Goal: Task Accomplishment & Management: Manage account settings

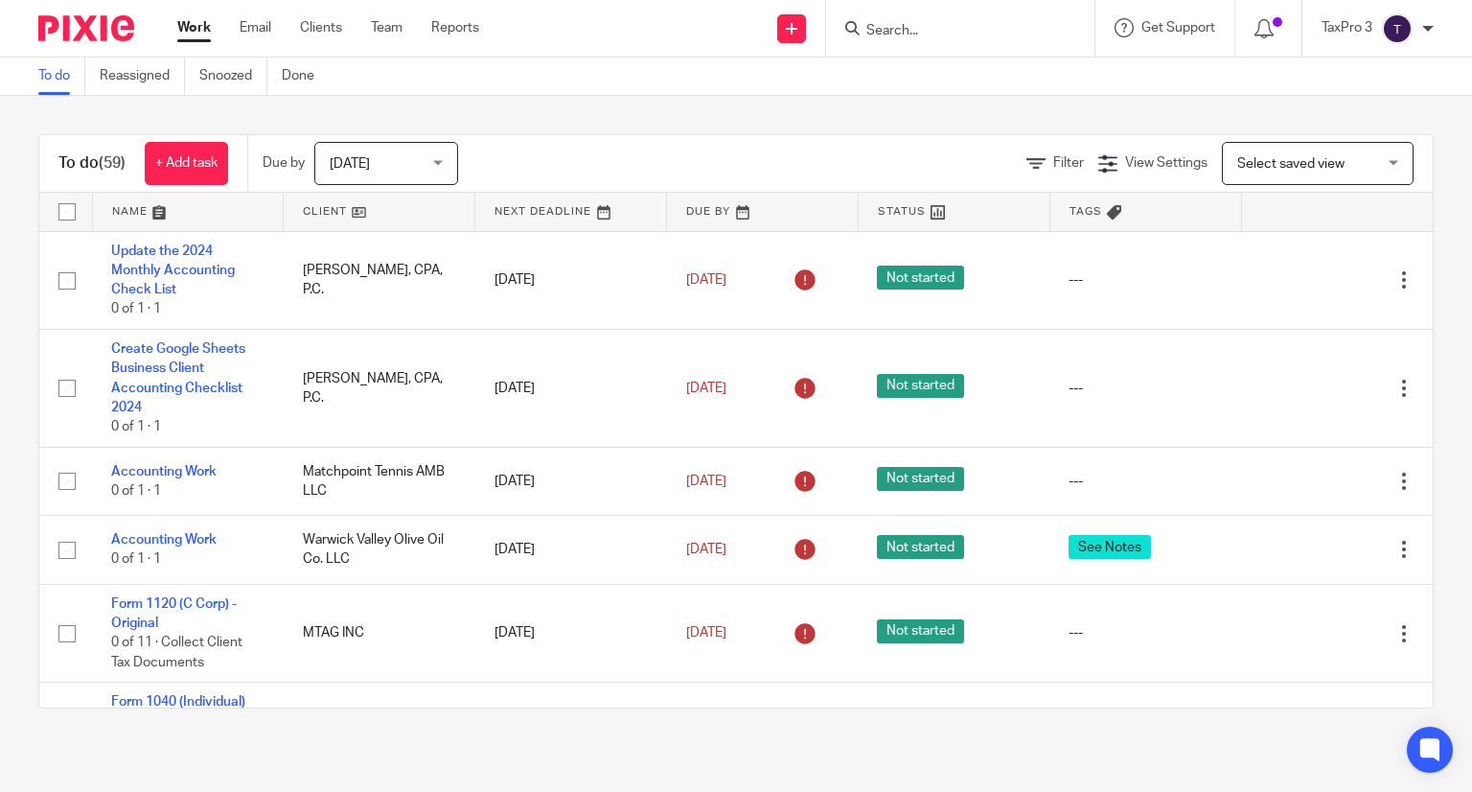
scroll to position [3930, 0]
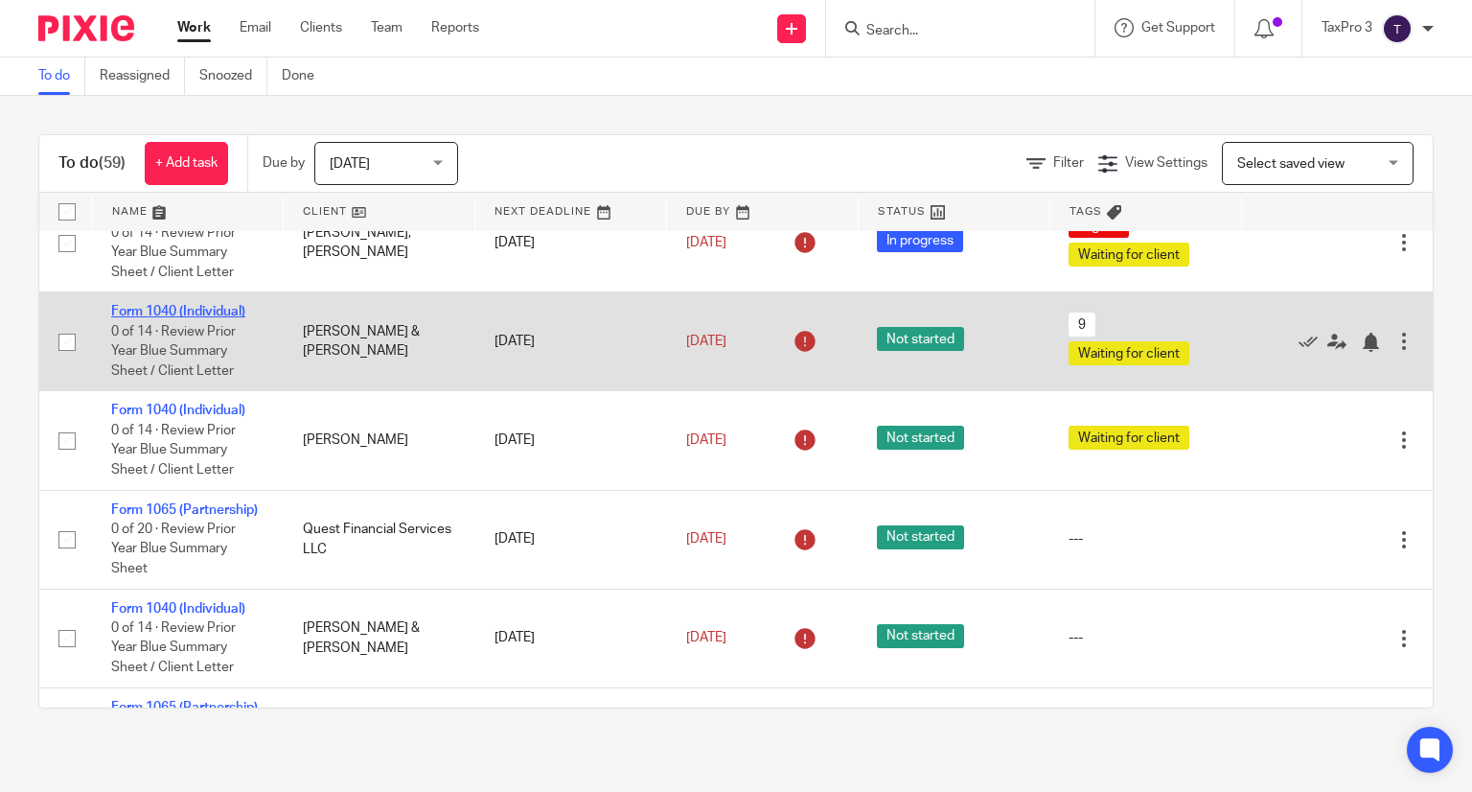
click at [184, 318] on link "Form 1040 (Individual)" at bounding box center [178, 311] width 134 height 13
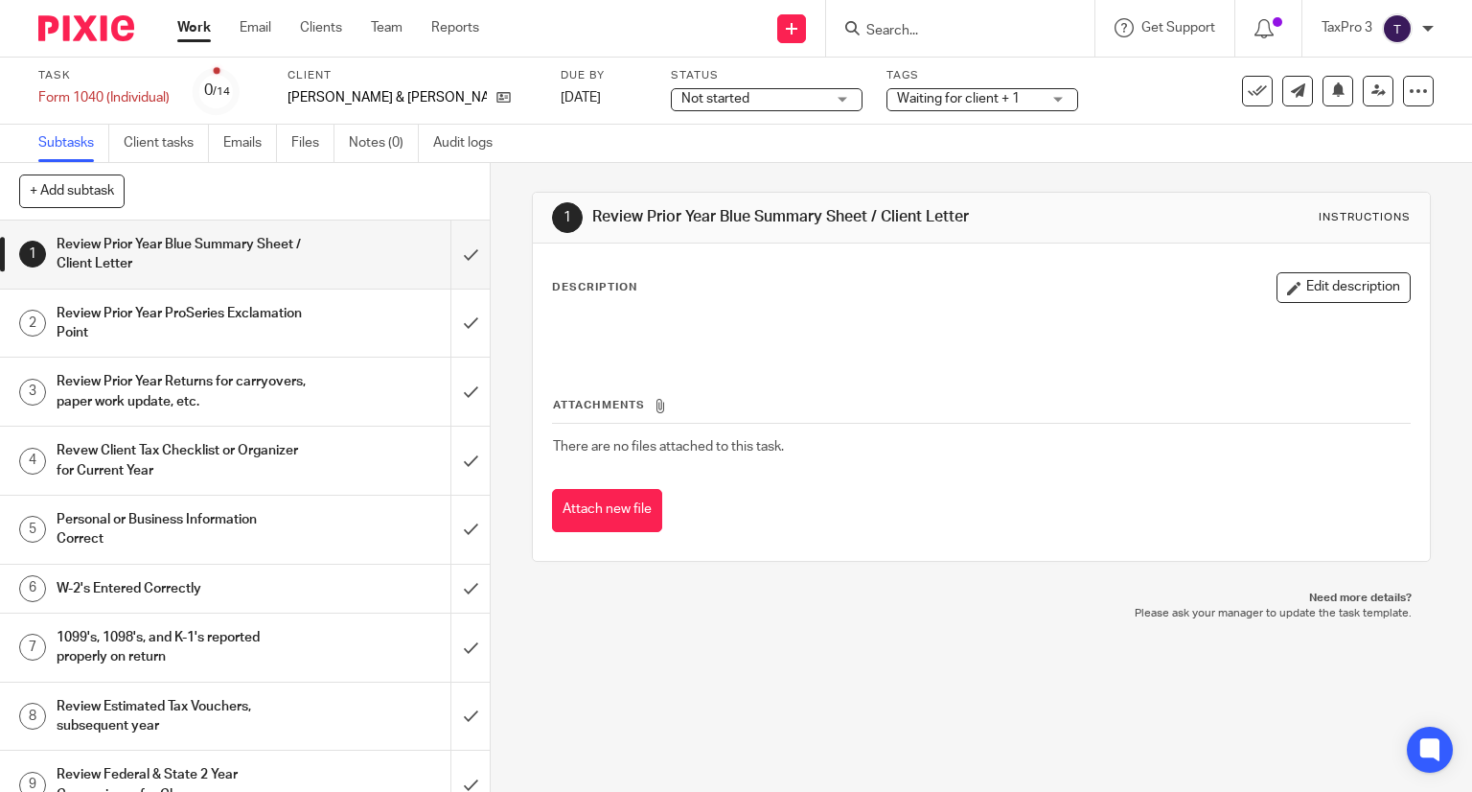
click at [698, 104] on span "Not started" at bounding box center [716, 98] width 68 height 13
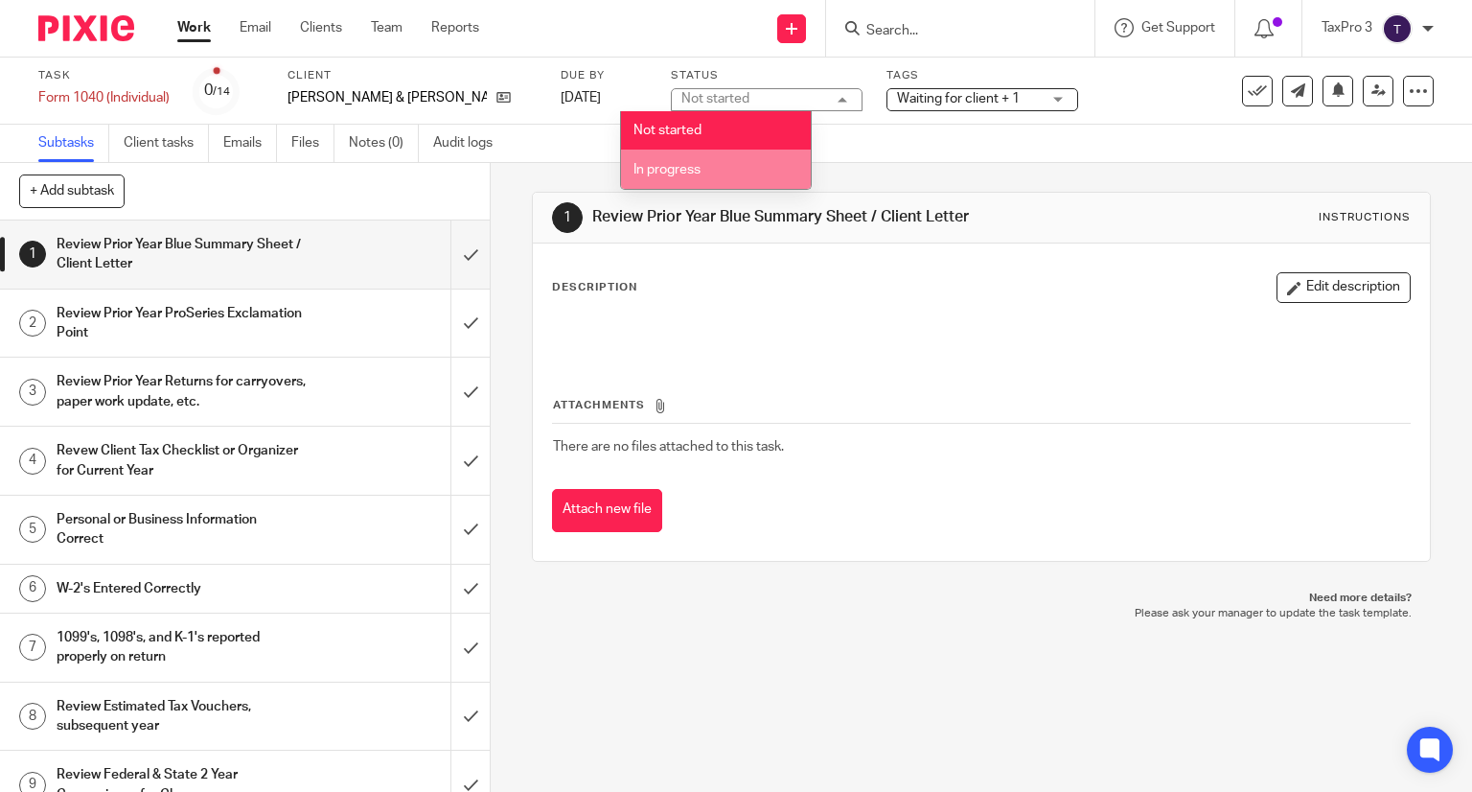
drag, startPoint x: 702, startPoint y: 169, endPoint x: 760, endPoint y: 154, distance: 60.2
click at [705, 167] on li "In progress" at bounding box center [716, 169] width 190 height 39
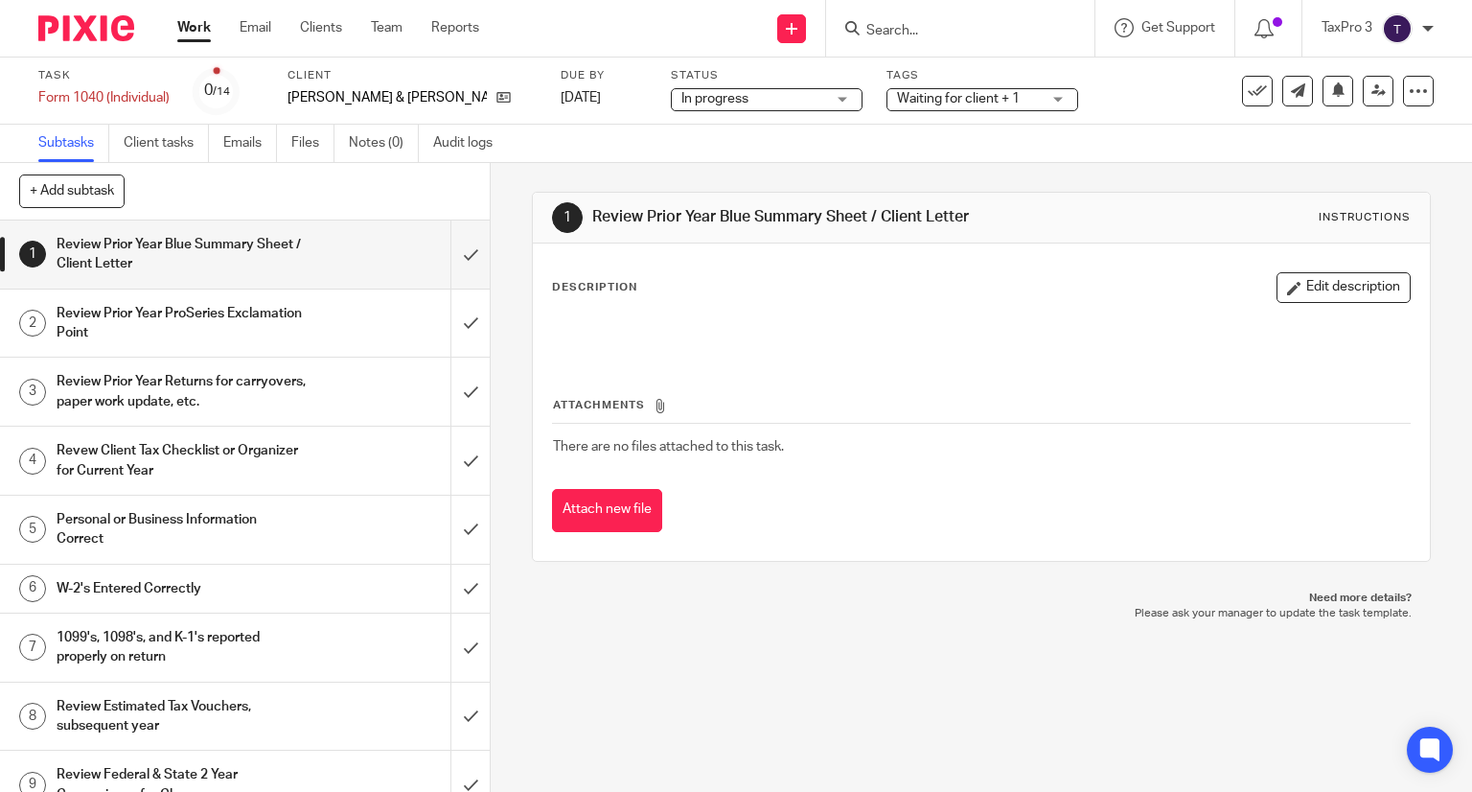
click at [954, 102] on span "Waiting for client + 1" at bounding box center [958, 98] width 123 height 13
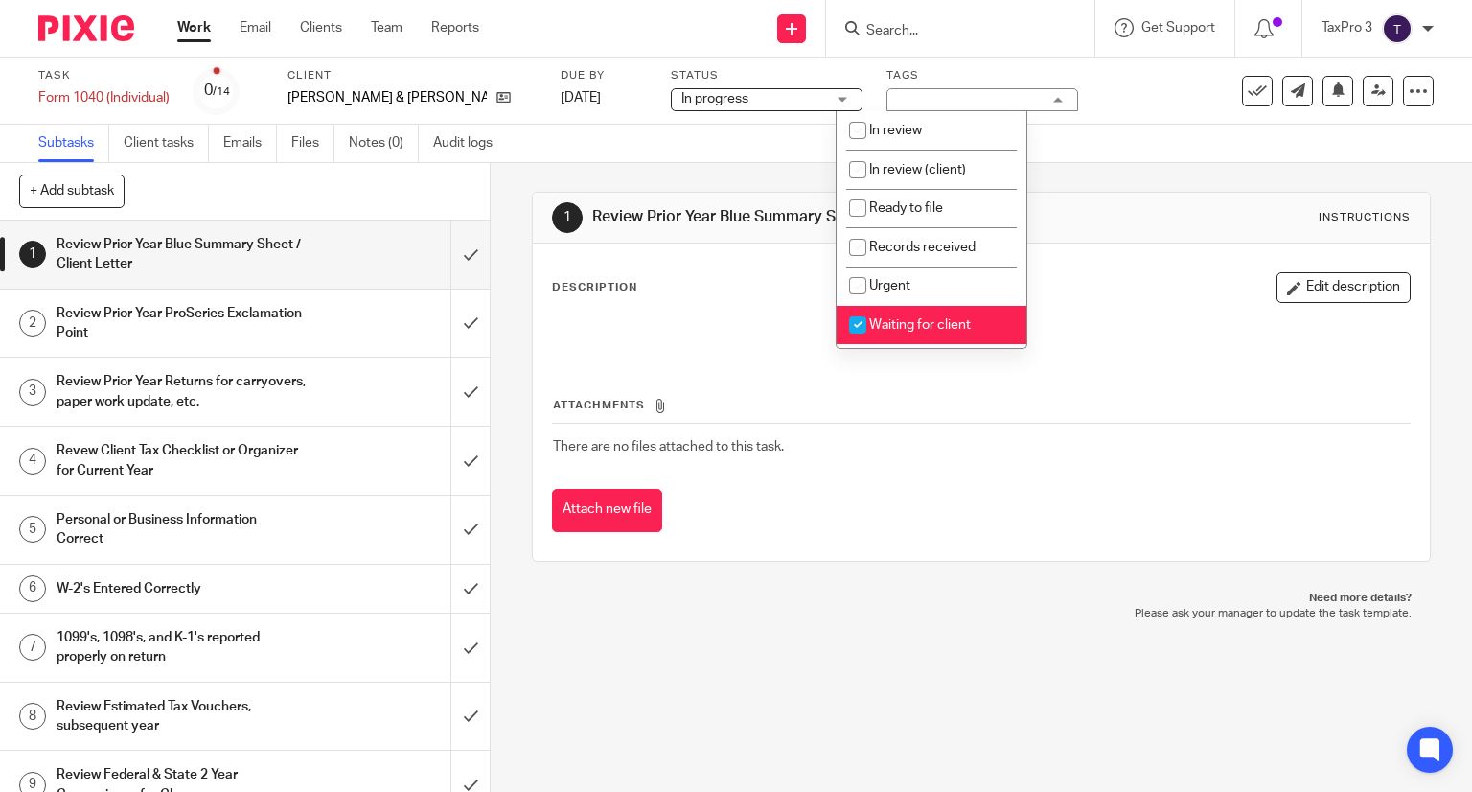
click at [913, 327] on span "Waiting for client" at bounding box center [920, 324] width 102 height 13
checkbox input "false"
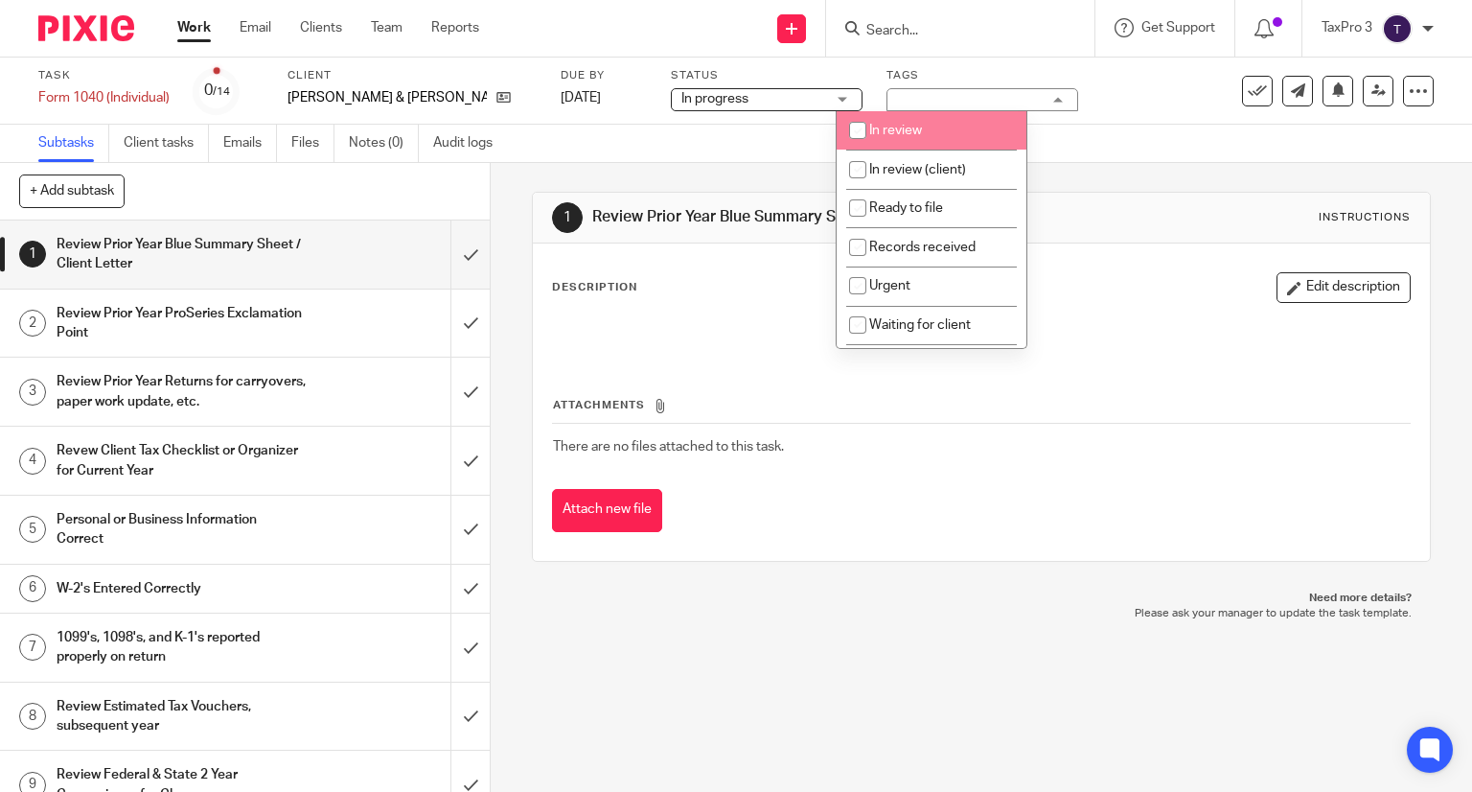
click at [883, 133] on span "In review" at bounding box center [895, 130] width 53 height 13
checkbox input "true"
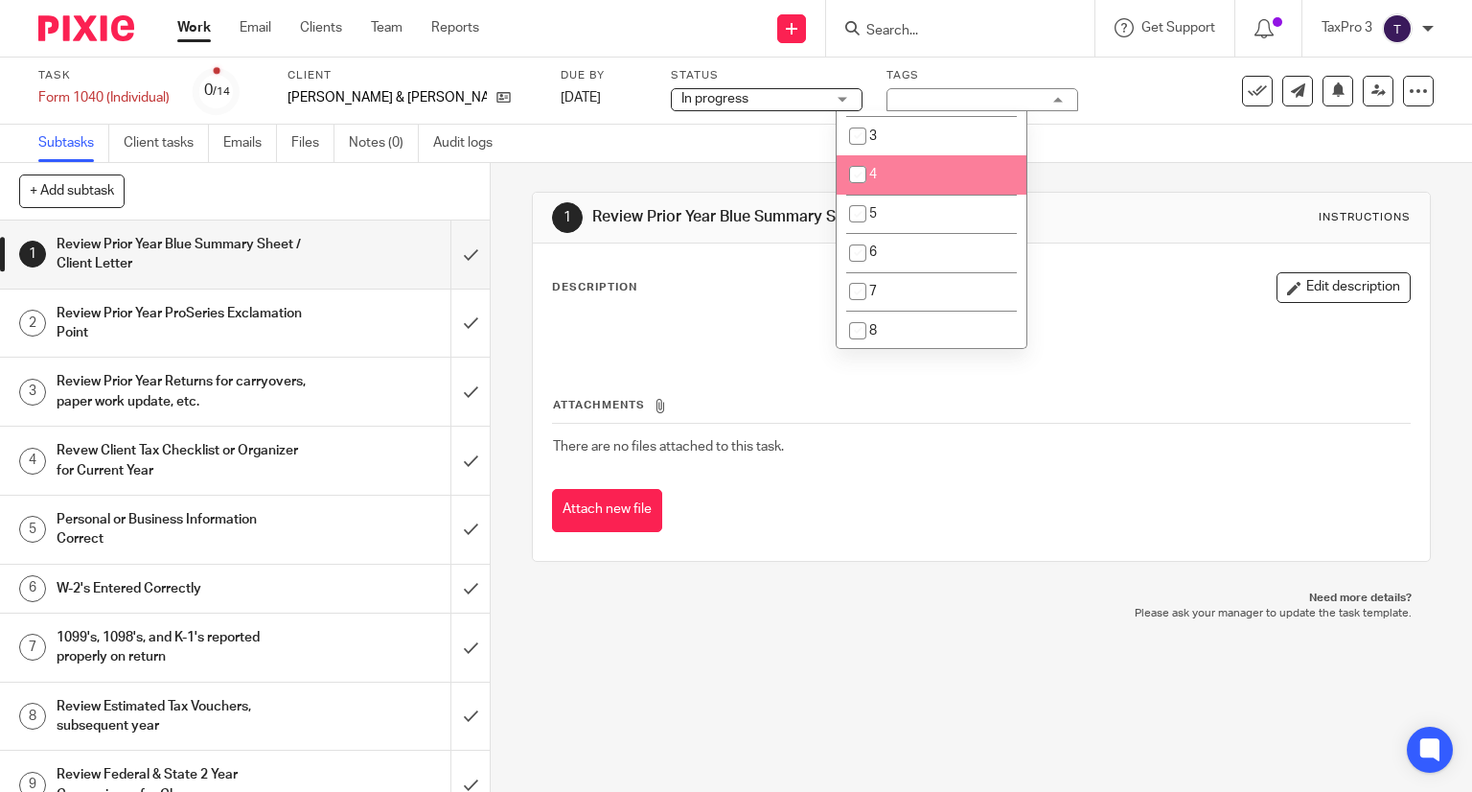
scroll to position [479, 0]
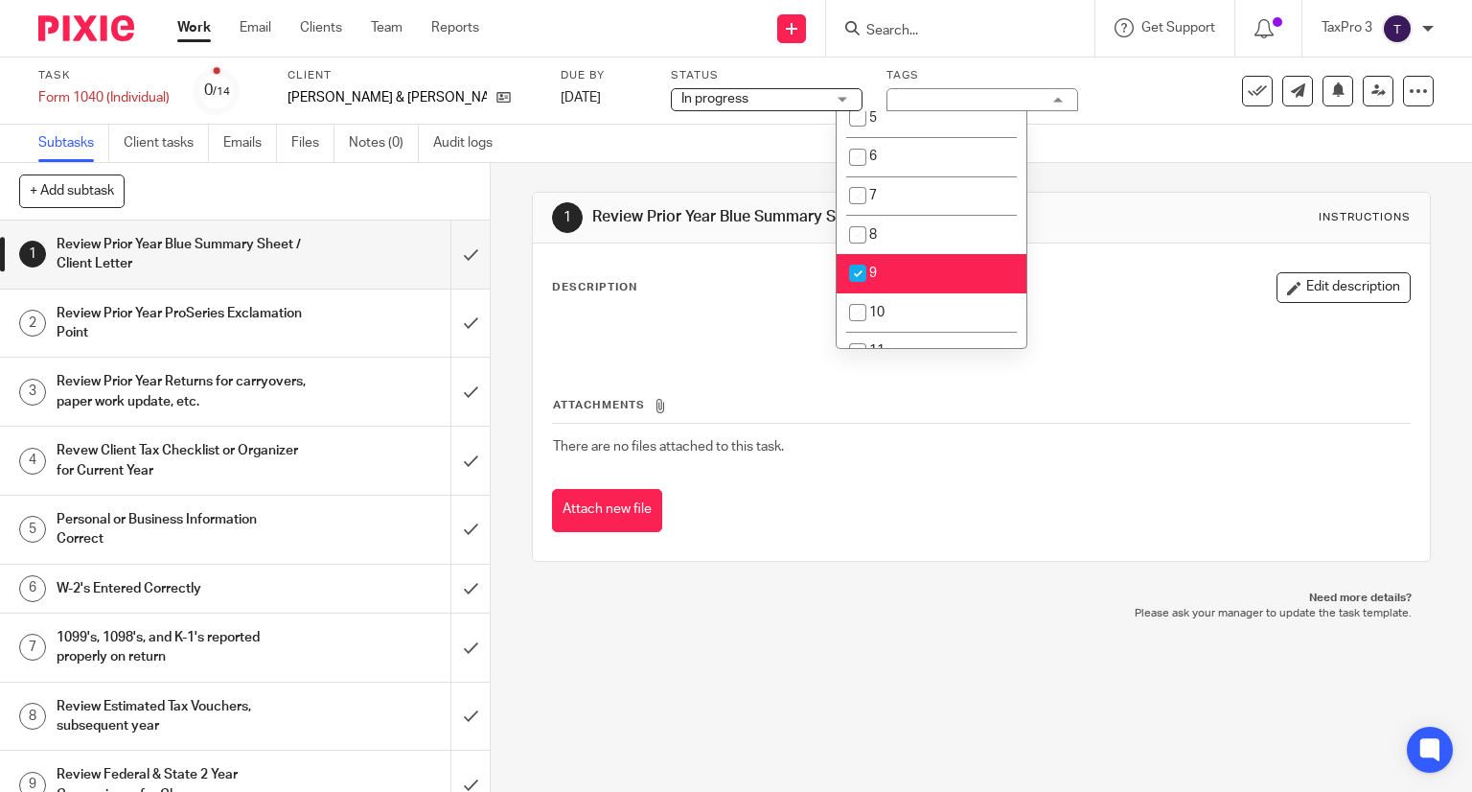
click at [960, 271] on li "9" at bounding box center [932, 273] width 190 height 39
checkbox input "false"
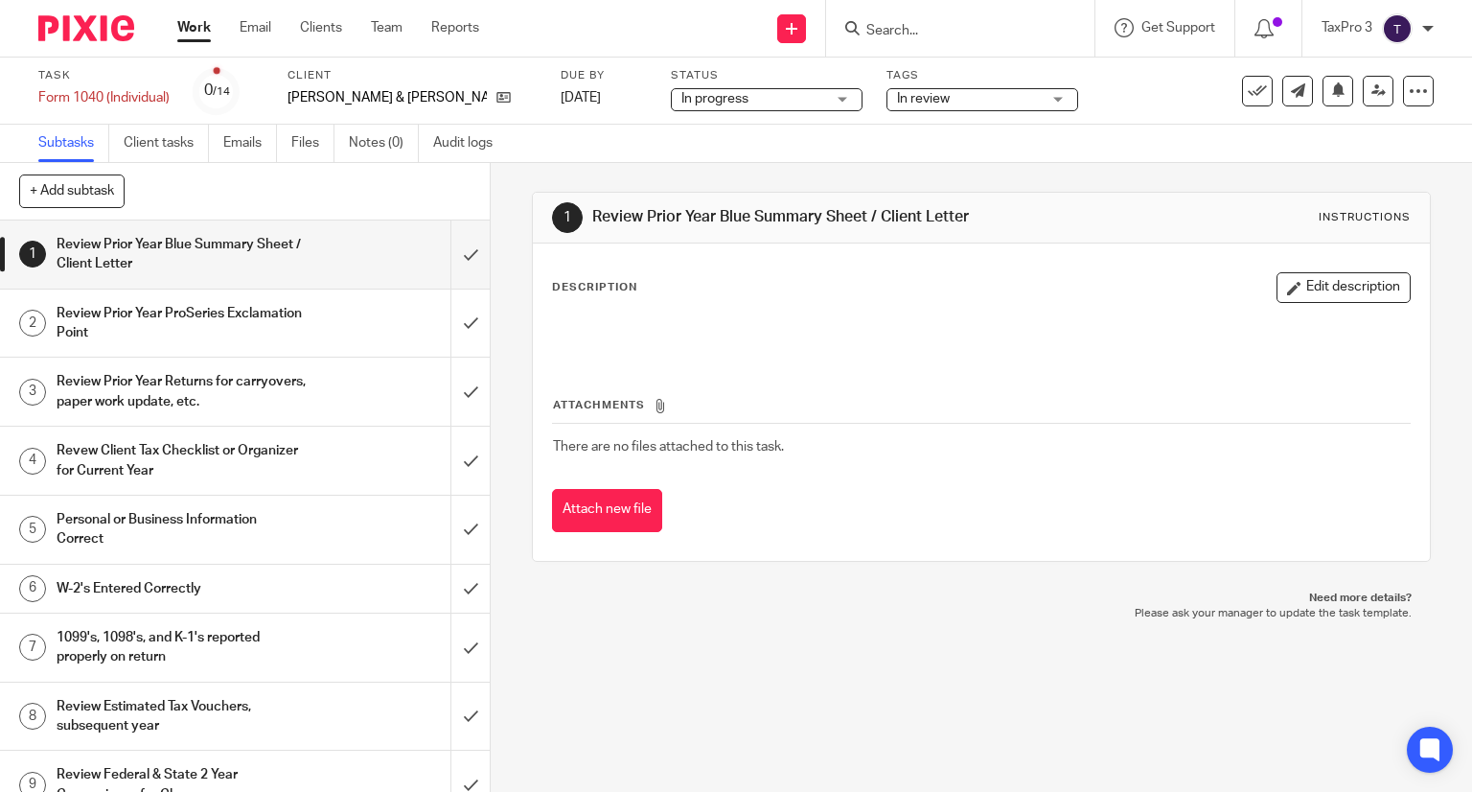
click at [875, 630] on div "1 Review Prior Year Blue Summary Sheet / Client Letter Instructions Description…" at bounding box center [982, 477] width 982 height 629
drag, startPoint x: 94, startPoint y: 34, endPoint x: 234, endPoint y: 35, distance: 140.0
click at [96, 34] on img at bounding box center [86, 28] width 96 height 26
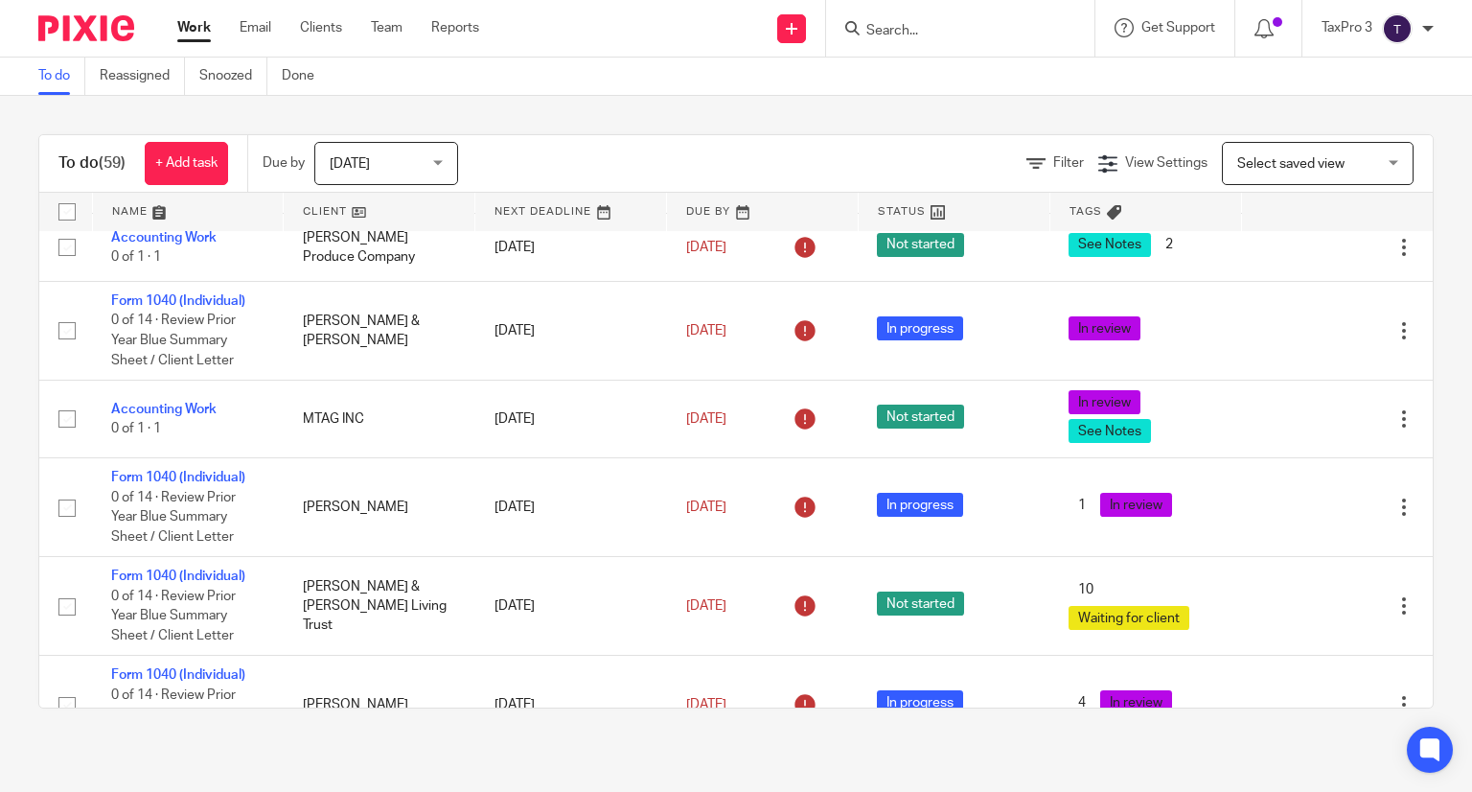
scroll to position [1246, 0]
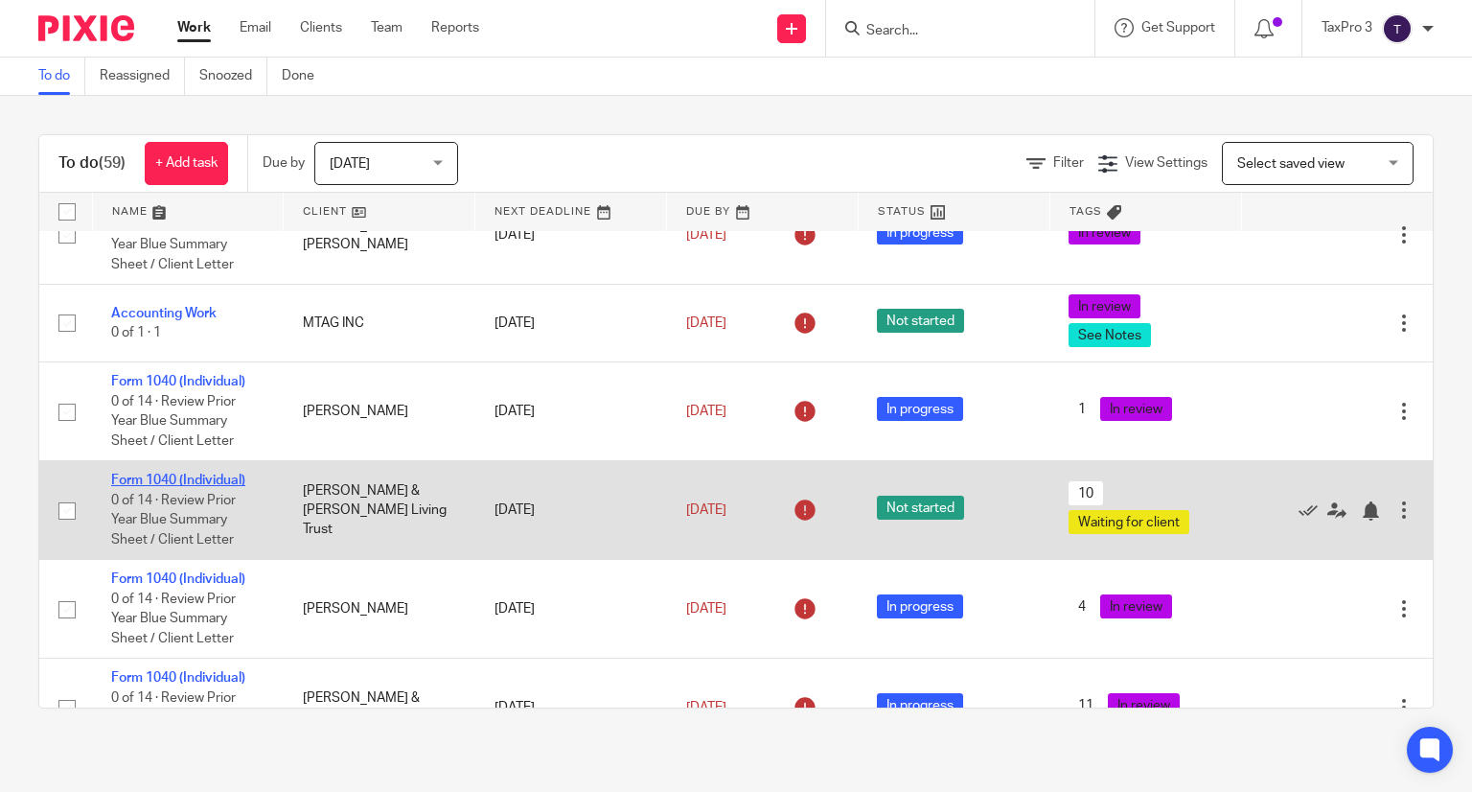
click at [212, 487] on link "Form 1040 (Individual)" at bounding box center [178, 480] width 134 height 13
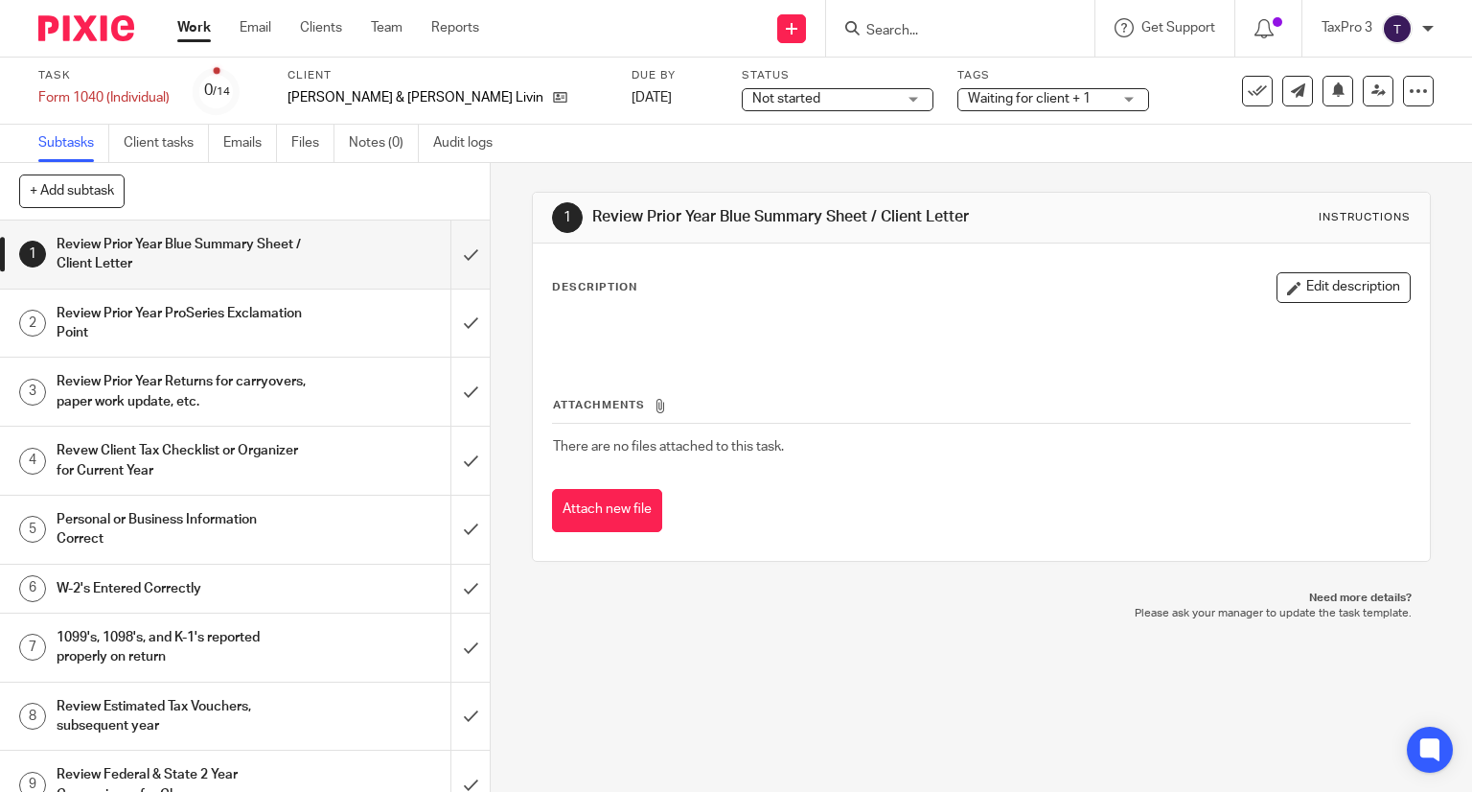
click at [892, 99] on div "Not started Not started" at bounding box center [838, 99] width 192 height 23
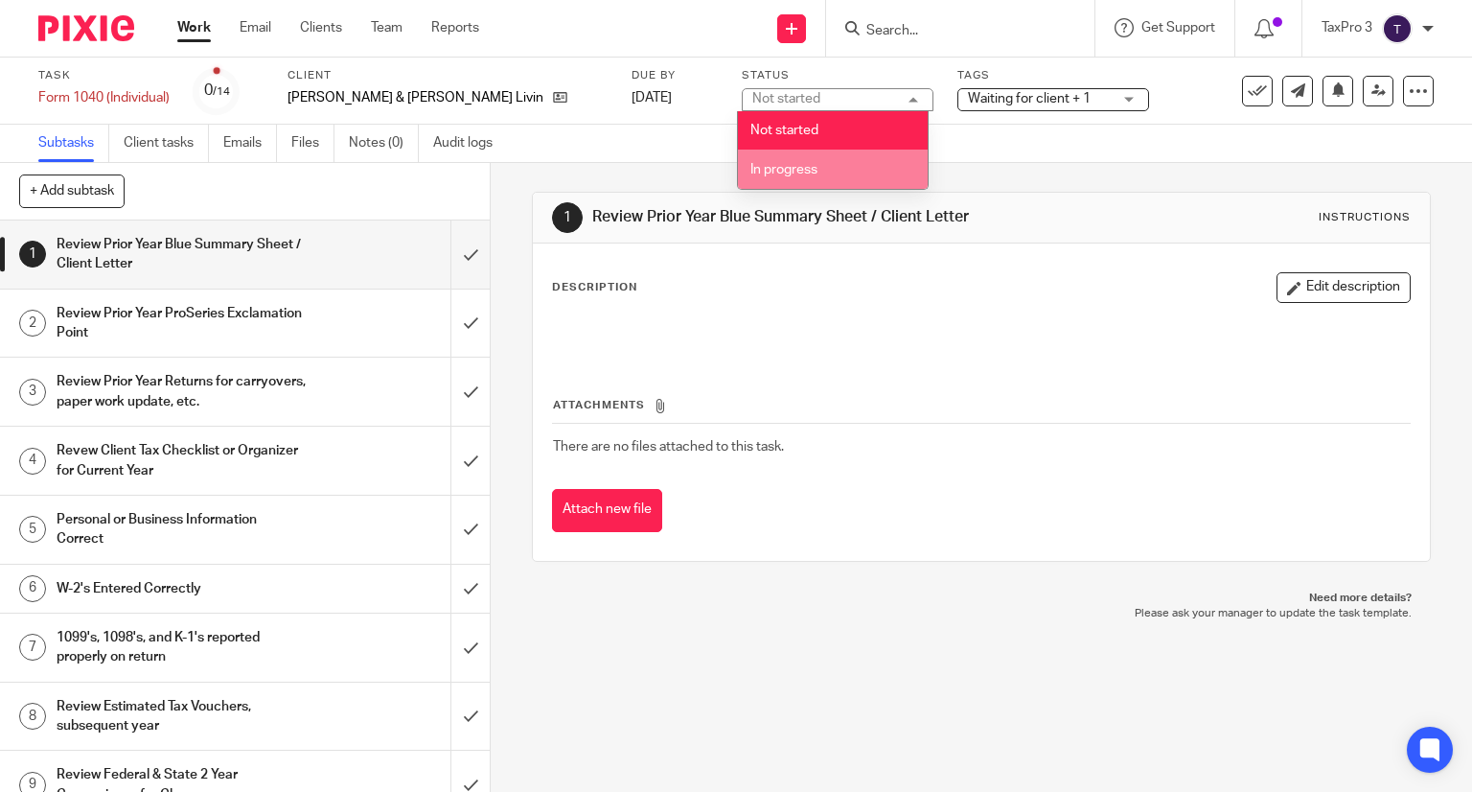
click at [844, 172] on li "In progress" at bounding box center [833, 169] width 190 height 39
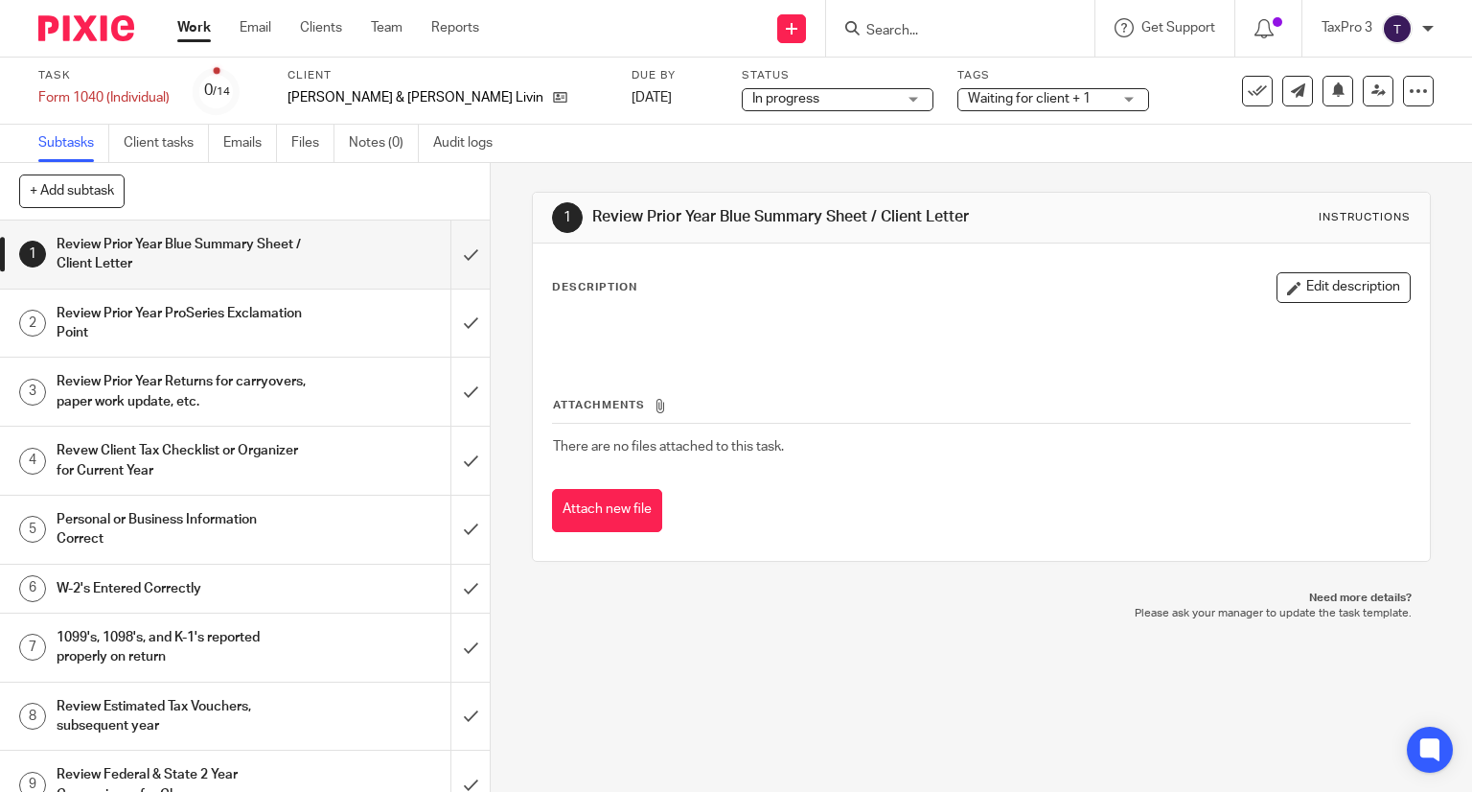
click at [1008, 105] on span "Waiting for client + 1" at bounding box center [1040, 99] width 144 height 20
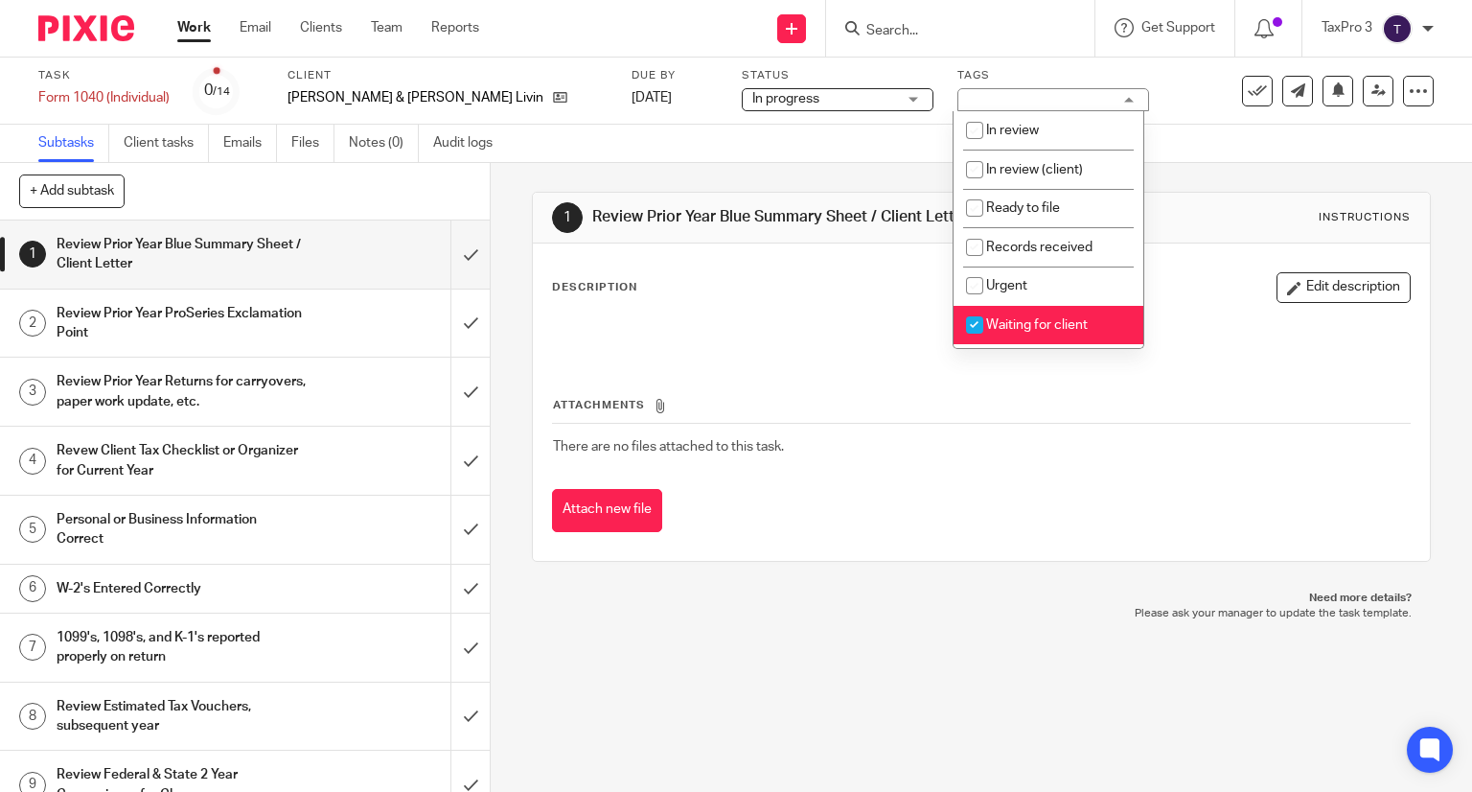
click at [1008, 331] on span "Waiting for client" at bounding box center [1037, 324] width 102 height 13
checkbox input "false"
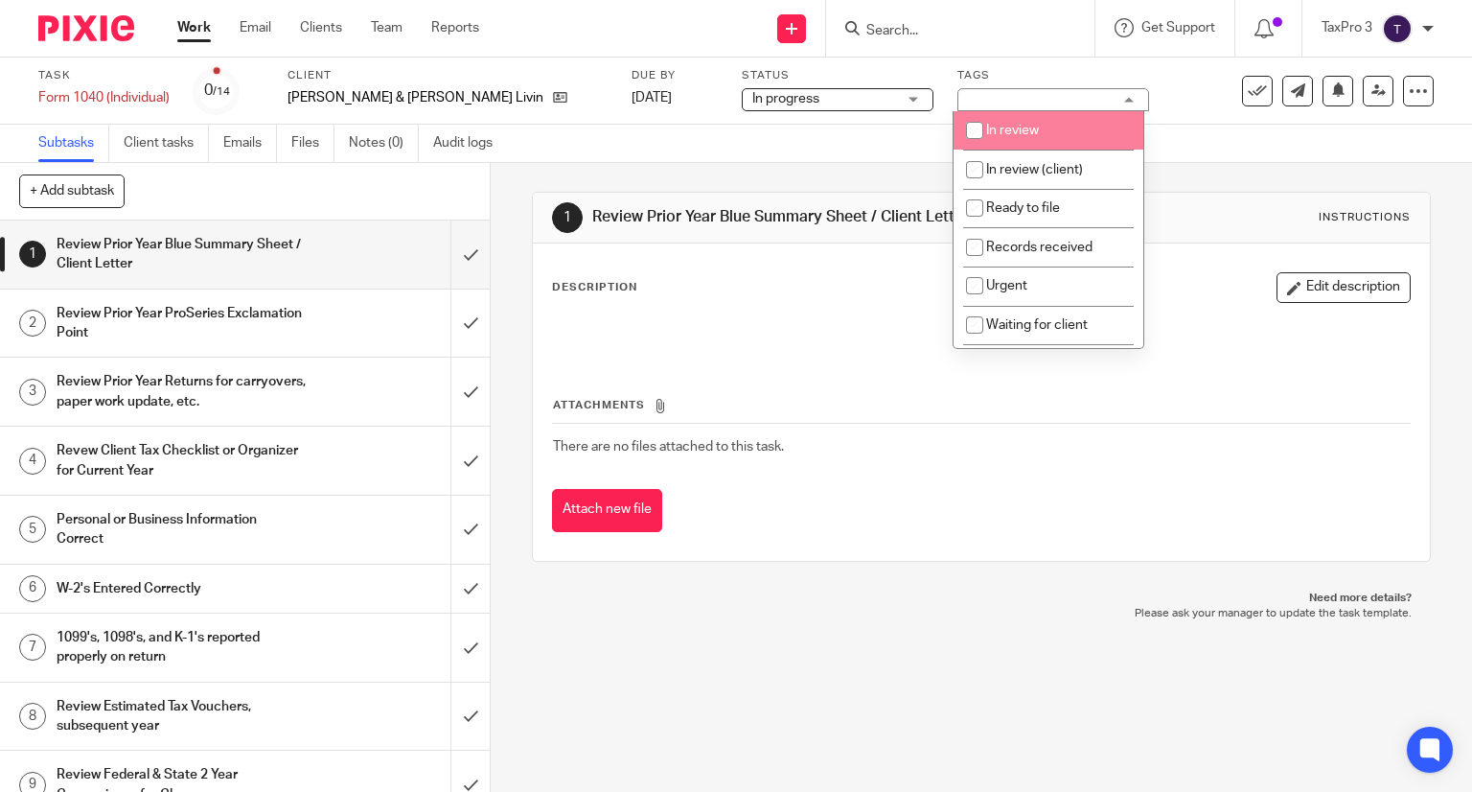
click at [1006, 131] on span "In review" at bounding box center [1012, 130] width 53 height 13
checkbox input "true"
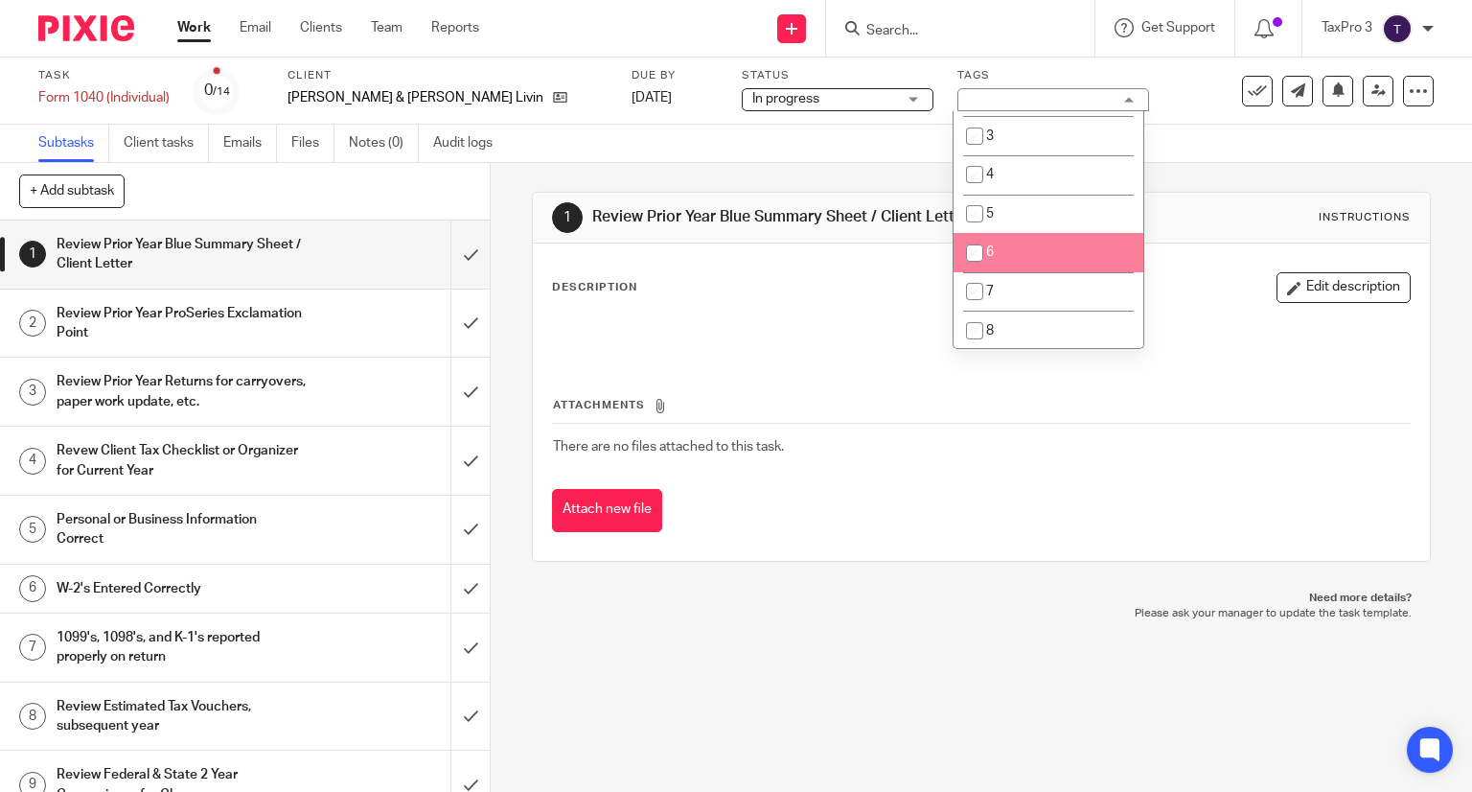
scroll to position [575, 0]
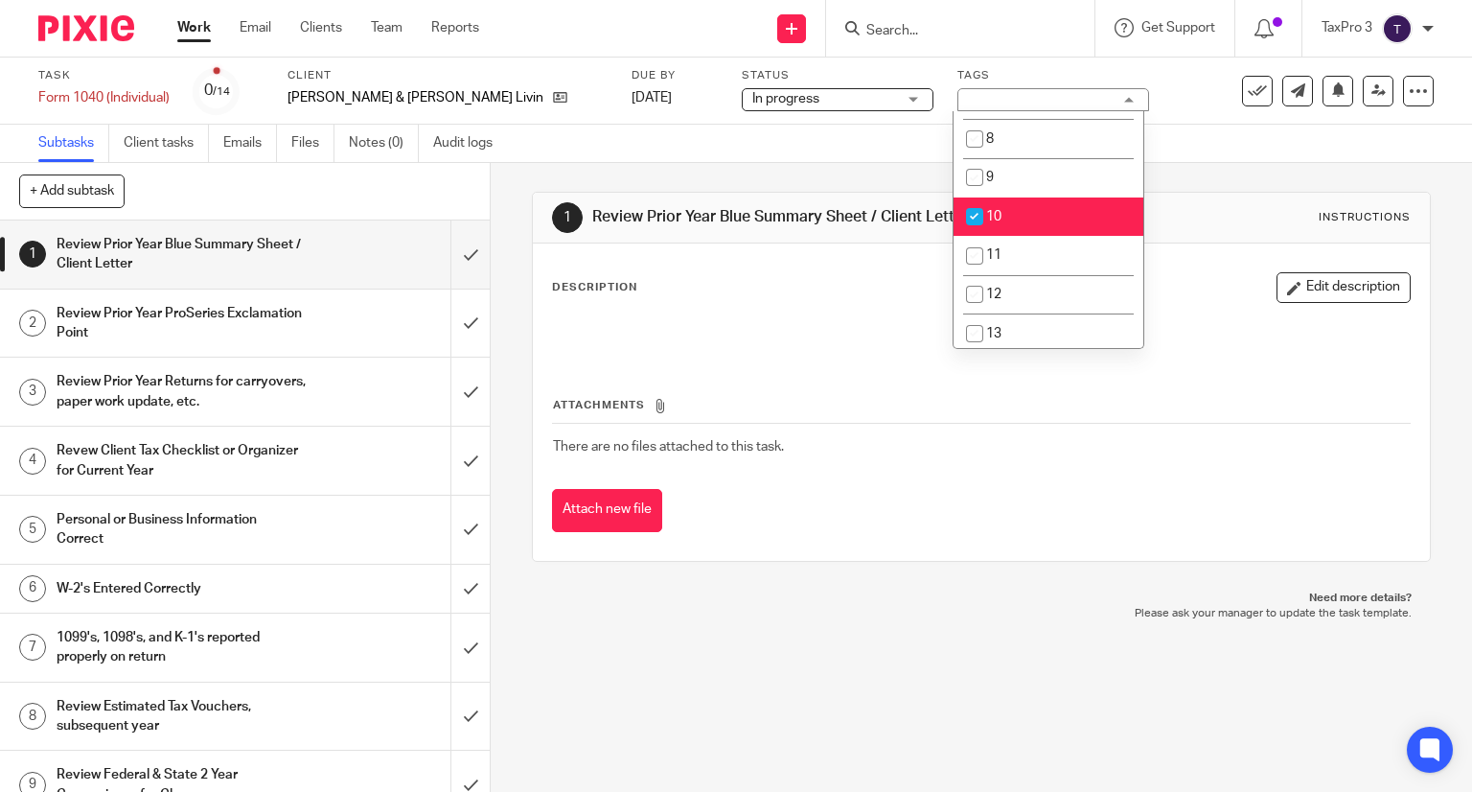
click at [1016, 223] on li "10" at bounding box center [1049, 216] width 190 height 39
checkbox input "false"
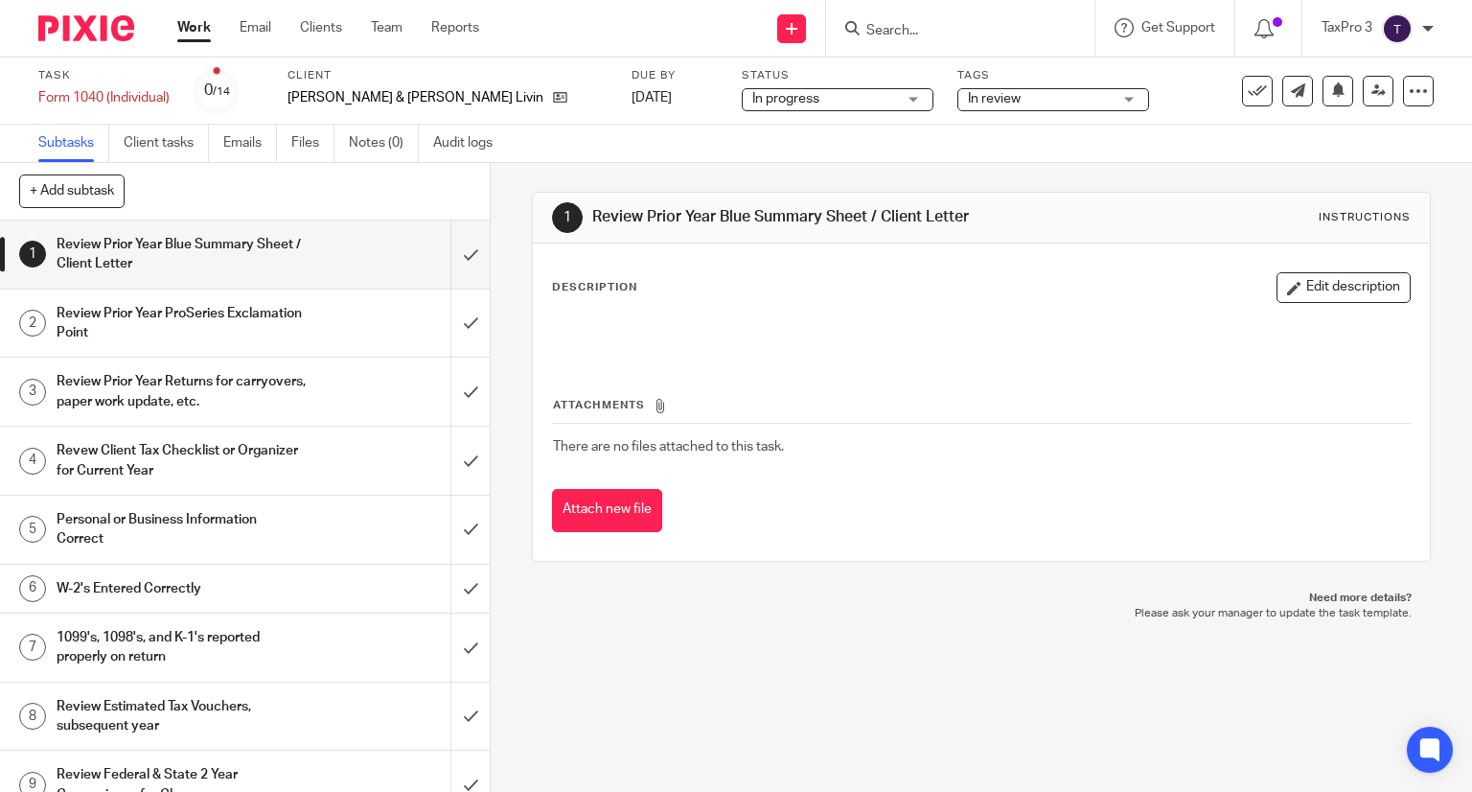
click at [84, 31] on img at bounding box center [86, 28] width 96 height 26
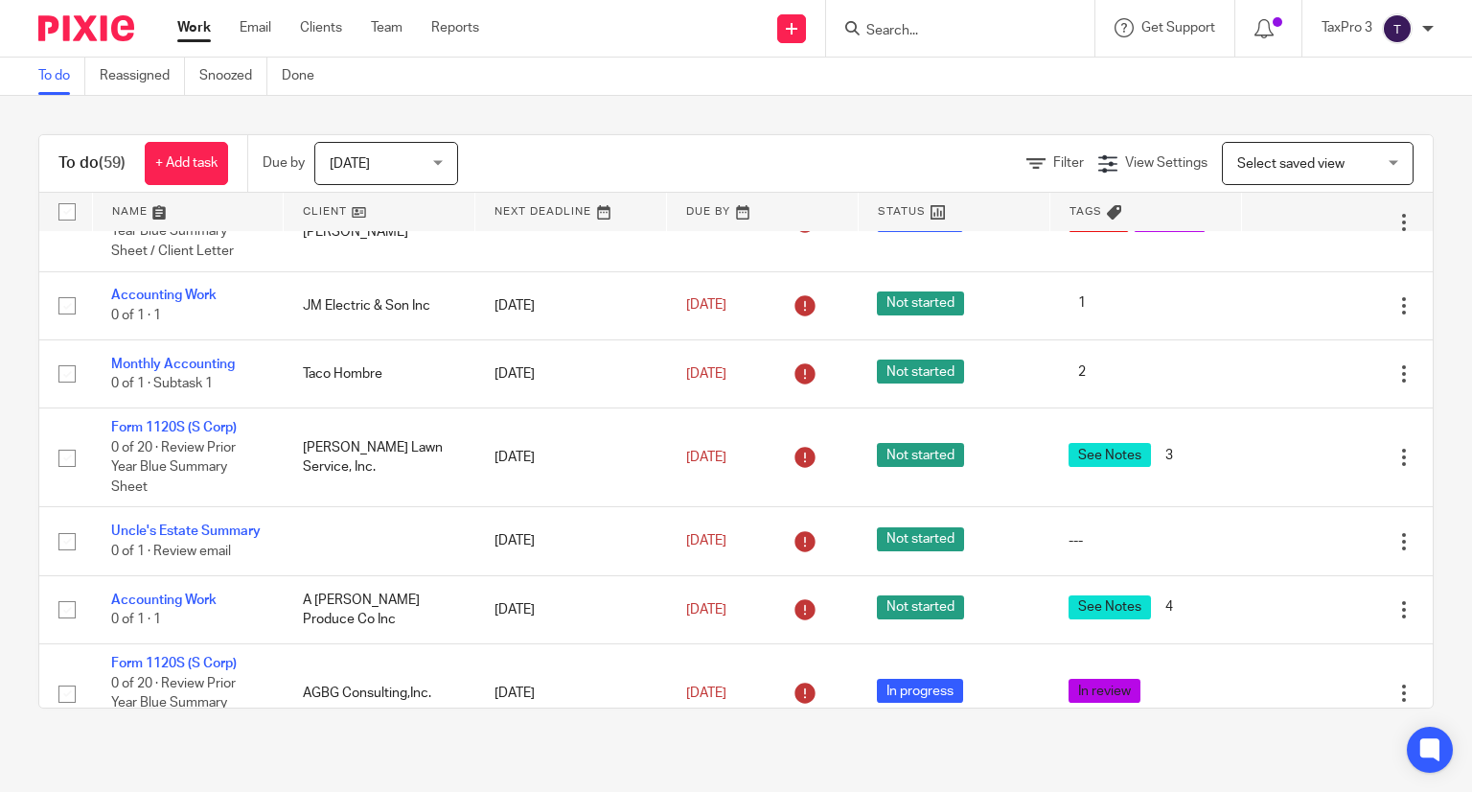
scroll to position [1932, 0]
